Goal: Information Seeking & Learning: Learn about a topic

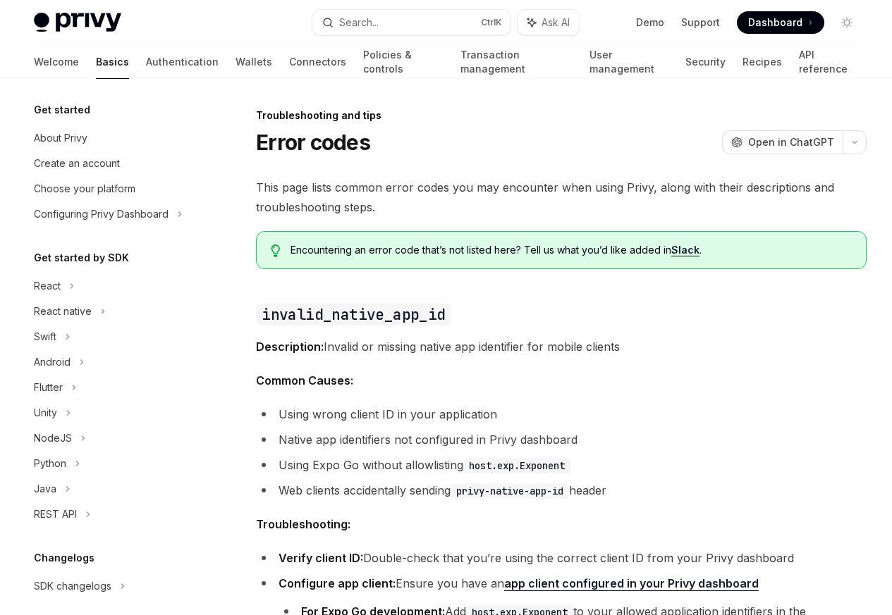
scroll to position [134, 0]
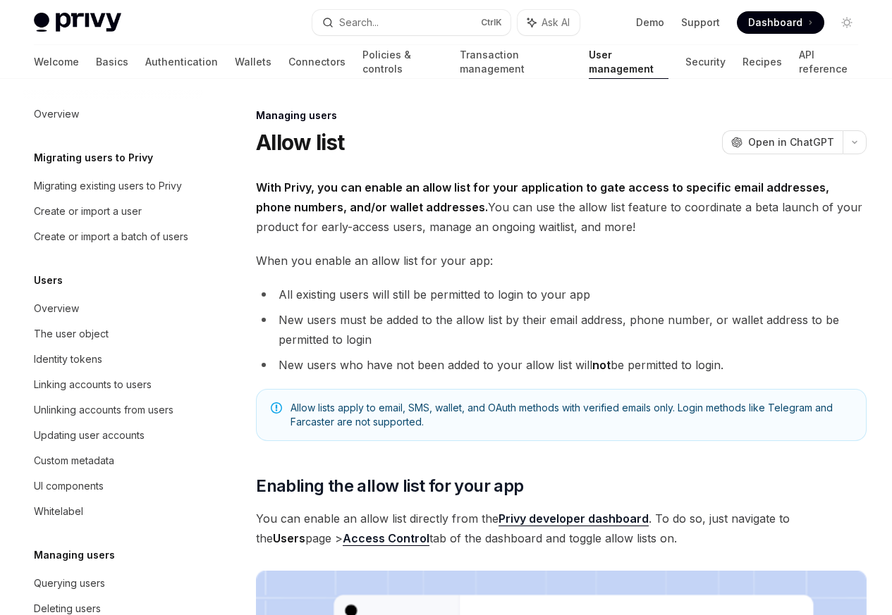
scroll to position [199, 0]
